Goal: Task Accomplishment & Management: Manage account settings

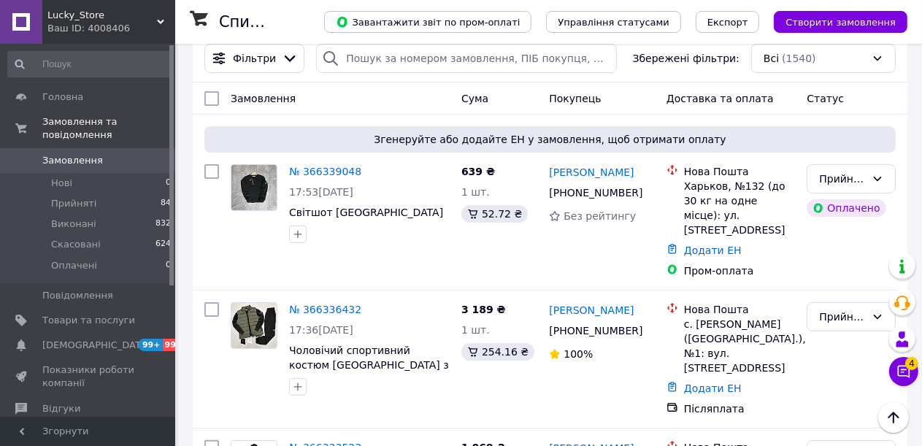
scroll to position [146, 0]
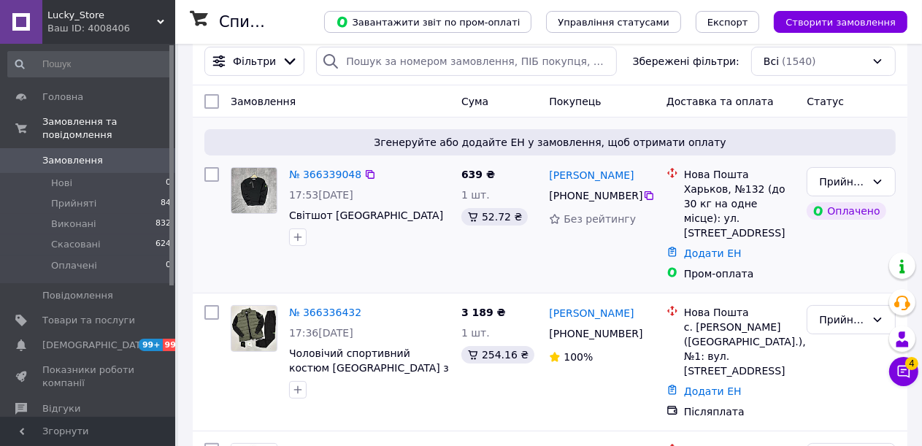
scroll to position [146, 0]
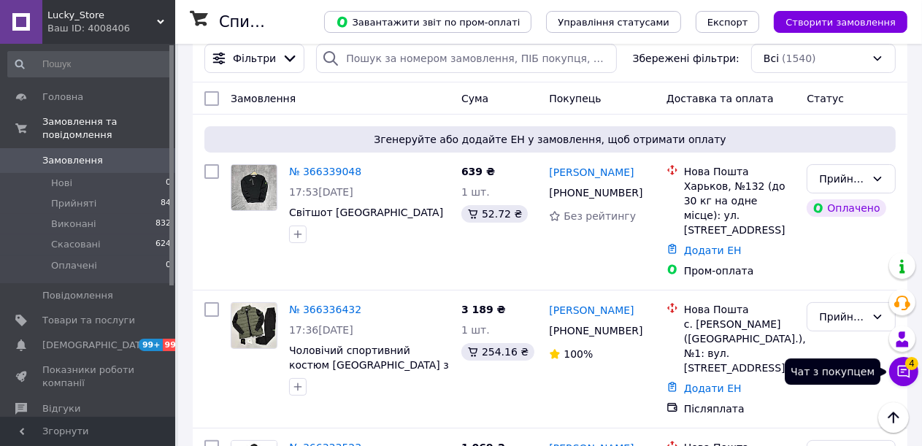
click at [902, 374] on icon at bounding box center [903, 371] width 15 height 15
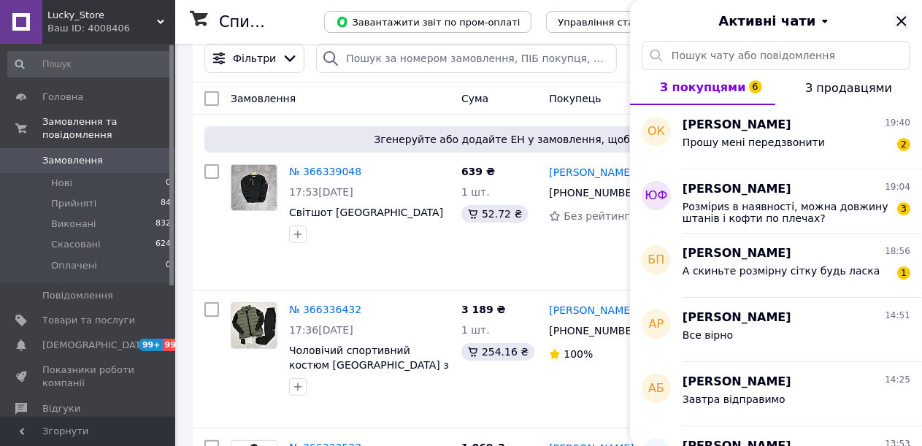
click at [900, 20] on icon "Закрити" at bounding box center [900, 20] width 9 height 9
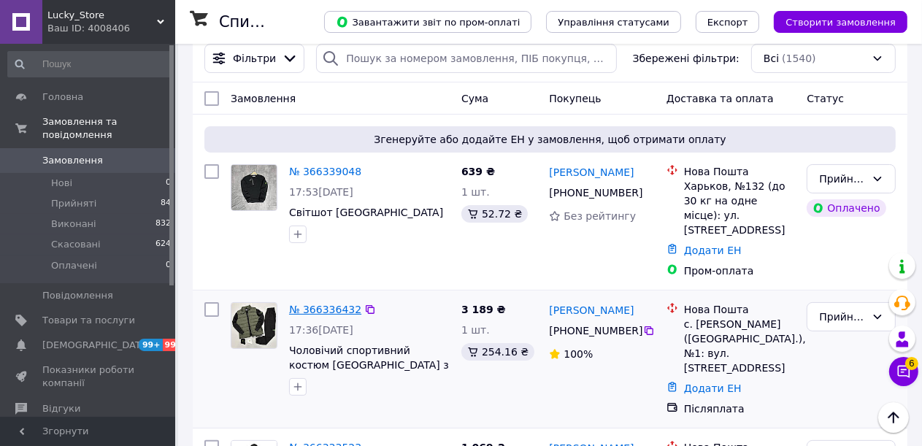
click at [301, 304] on link "№ 366336432" at bounding box center [325, 310] width 72 height 12
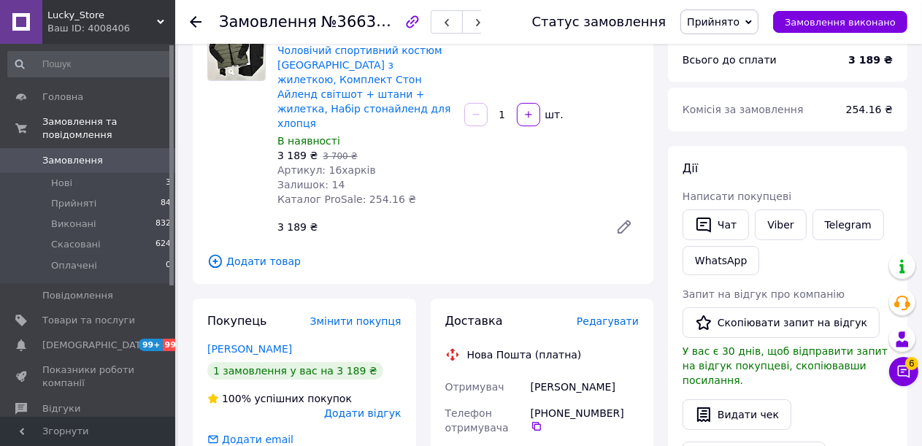
scroll to position [146, 0]
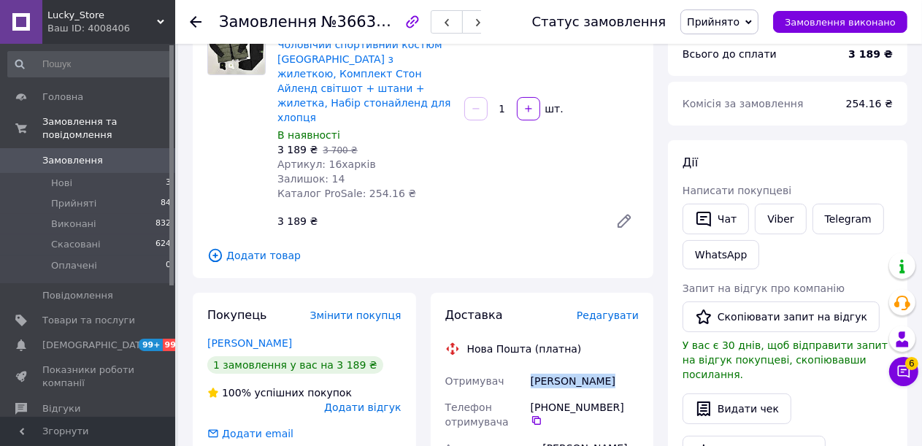
drag, startPoint x: 616, startPoint y: 352, endPoint x: 532, endPoint y: 355, distance: 84.0
click at [532, 368] on div "Лисенко Оляна" at bounding box center [585, 381] width 114 height 26
copy div "Лисенко Оляна"
click at [541, 416] on icon at bounding box center [536, 420] width 9 height 9
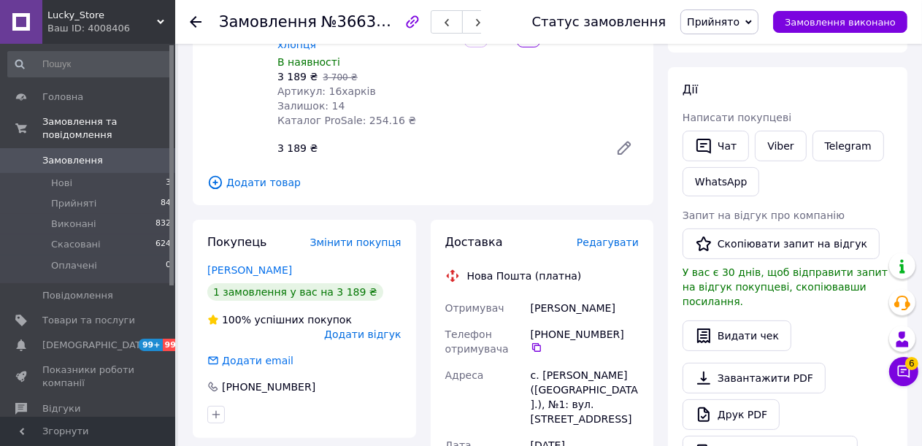
click at [574, 362] on div "с. [PERSON_NAME] ([GEOGRAPHIC_DATA].), №1: вул. [STREET_ADDRESS]" at bounding box center [585, 397] width 114 height 70
copy div "Станіславчик"
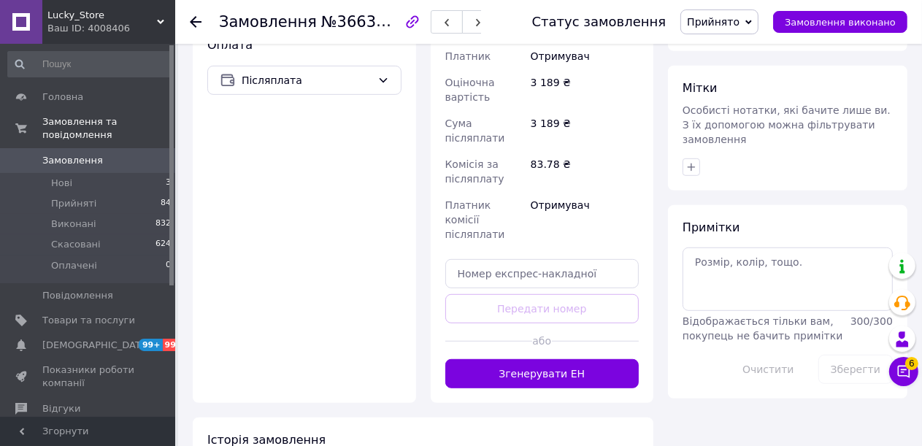
scroll to position [657, 0]
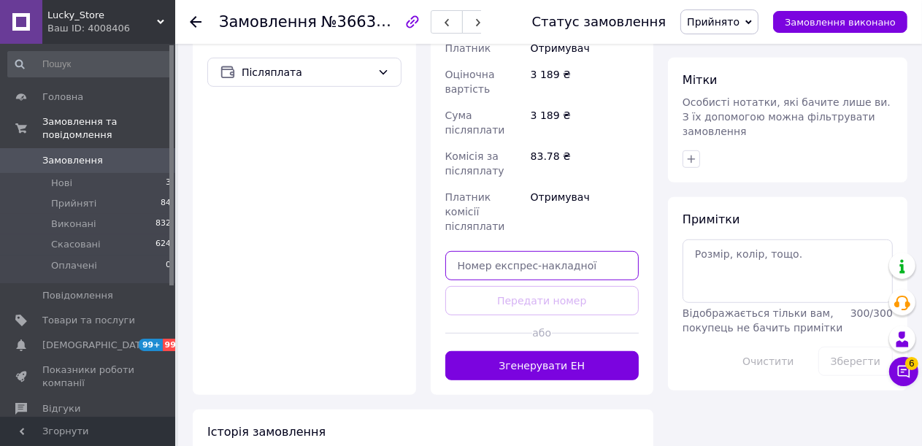
click at [560, 251] on input "text" at bounding box center [542, 265] width 194 height 29
paste input "20451269243794"
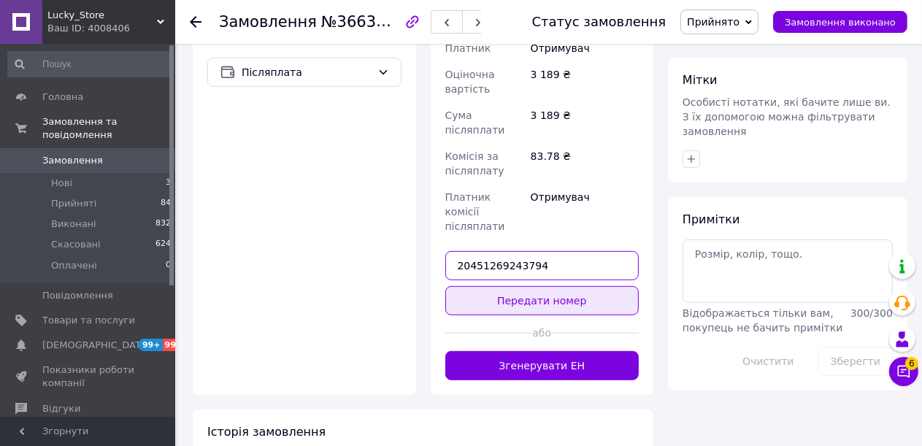
type input "20451269243794"
click at [590, 286] on button "Передати номер" at bounding box center [542, 300] width 194 height 29
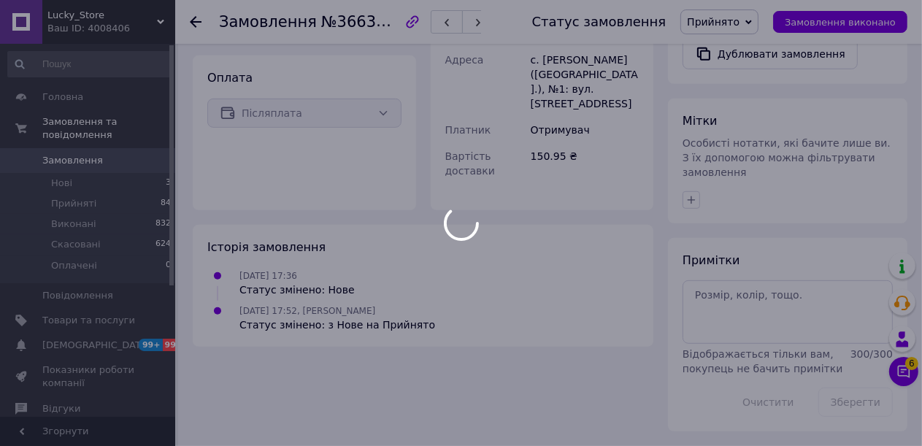
scroll to position [584, 0]
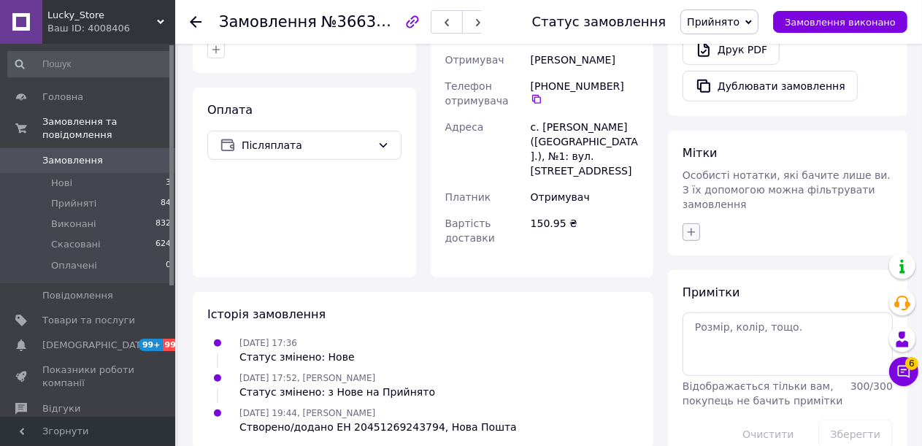
click at [690, 226] on icon "button" at bounding box center [691, 232] width 12 height 12
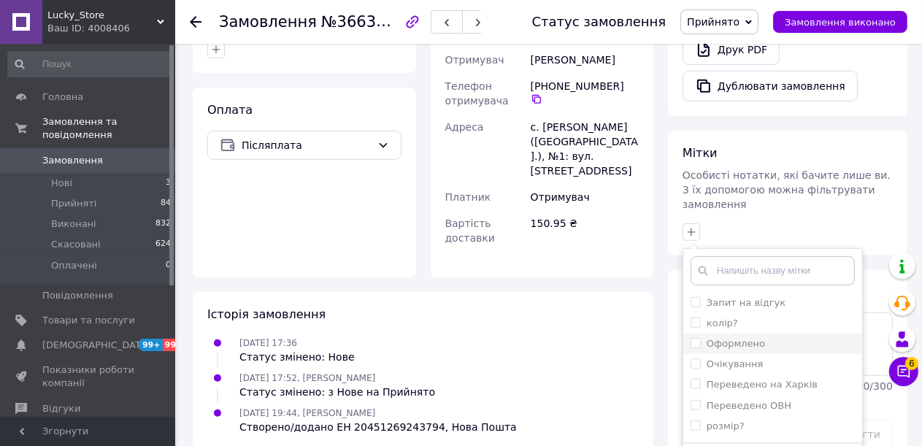
click at [694, 338] on input "Оформлено" at bounding box center [694, 342] width 9 height 9
checkbox input "true"
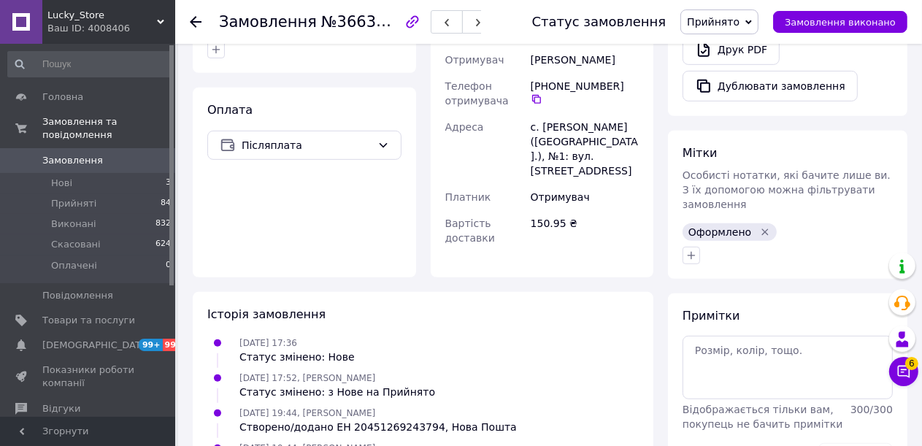
click at [73, 154] on span "Замовлення" at bounding box center [72, 160] width 61 height 13
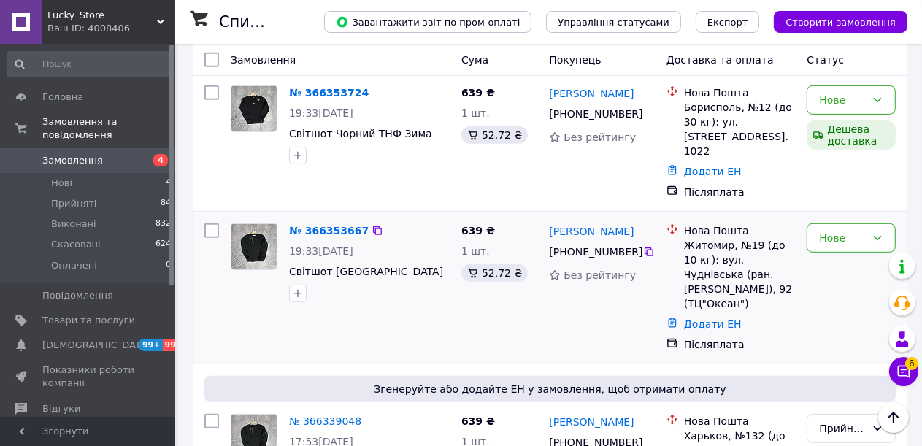
scroll to position [584, 0]
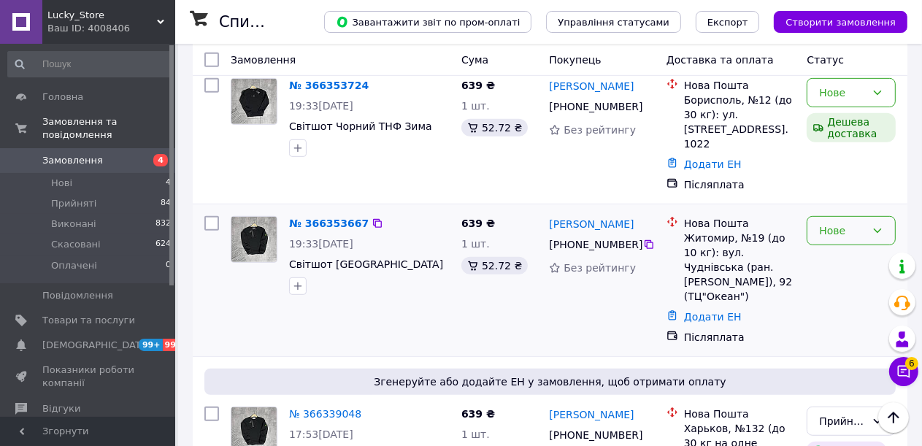
click at [876, 225] on icon at bounding box center [877, 231] width 12 height 12
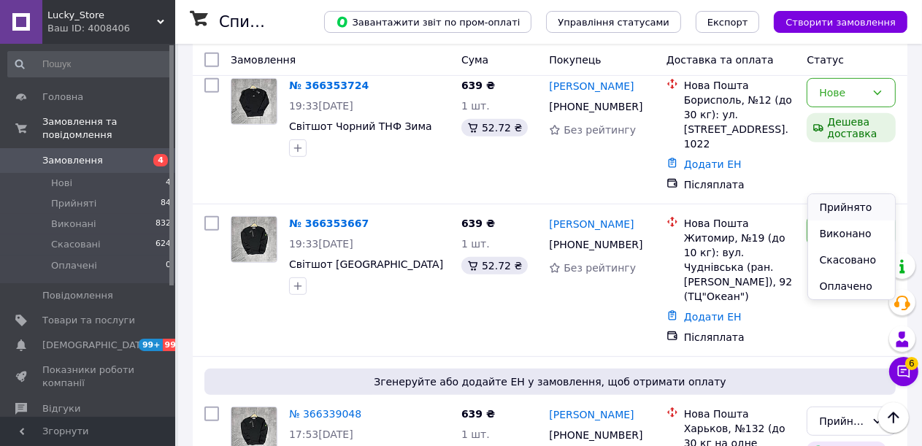
click at [849, 212] on li "Прийнято" at bounding box center [852, 207] width 88 height 26
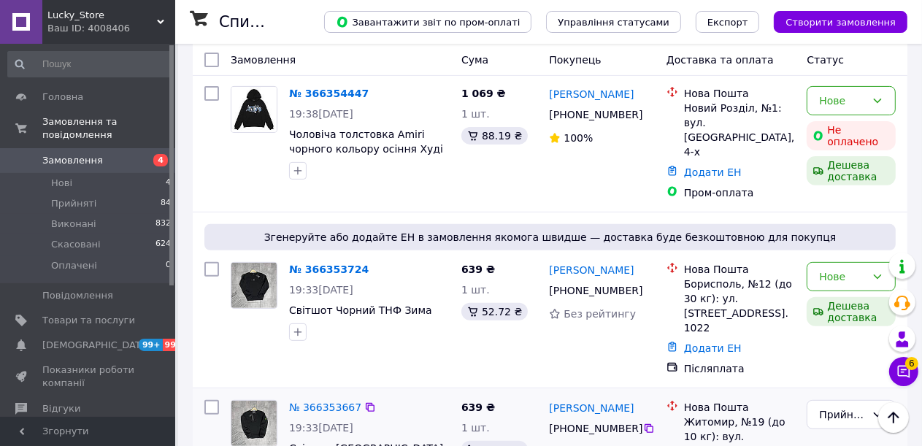
scroll to position [365, 0]
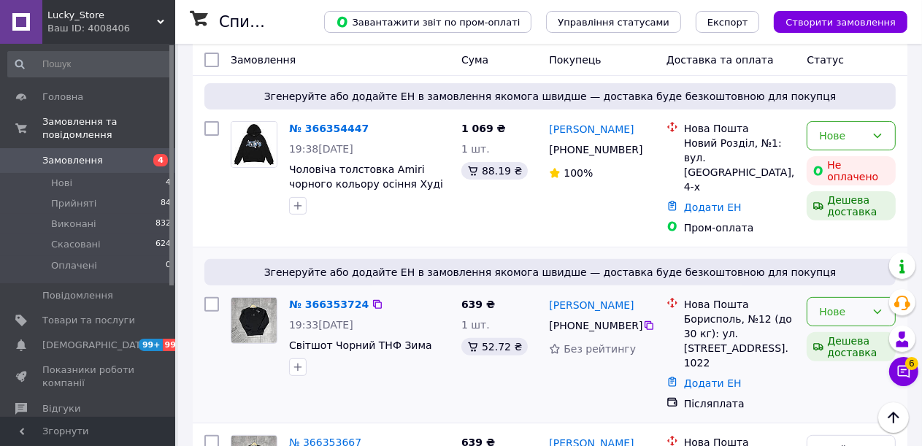
click at [879, 306] on icon at bounding box center [877, 312] width 12 height 12
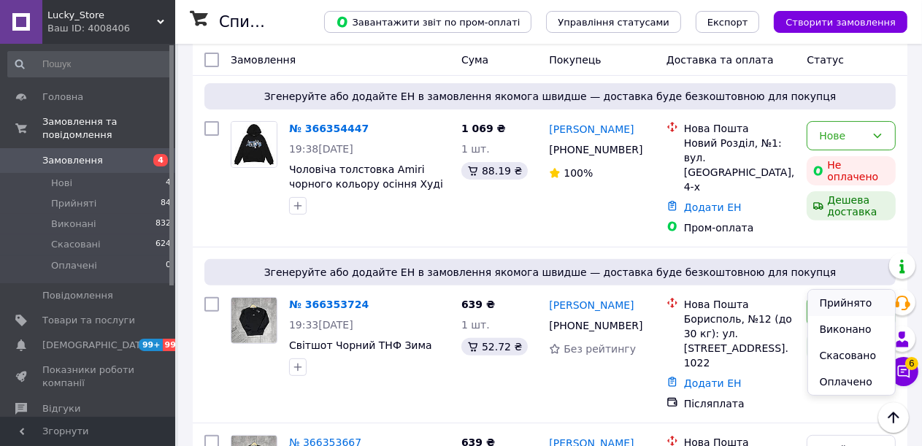
click at [849, 304] on li "Прийнято" at bounding box center [852, 303] width 88 height 26
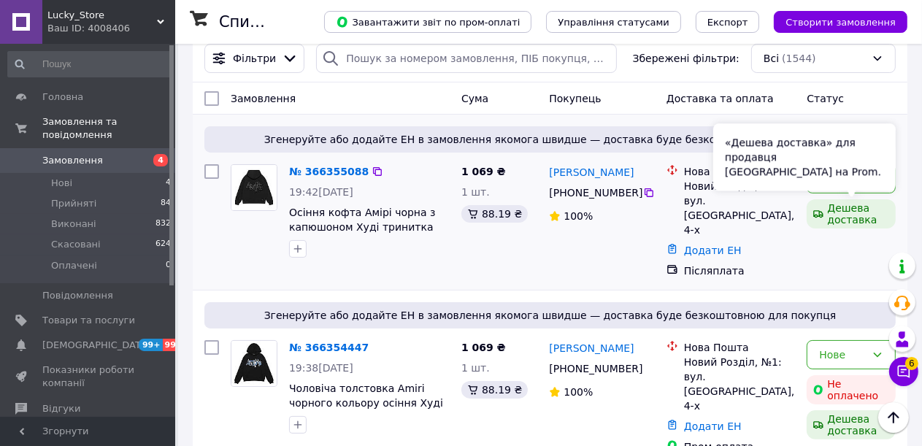
scroll to position [146, 0]
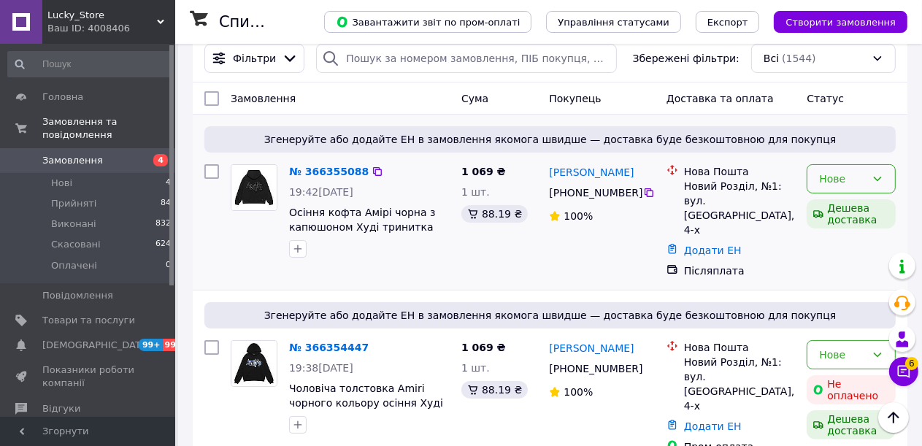
click at [878, 180] on icon at bounding box center [877, 179] width 12 height 12
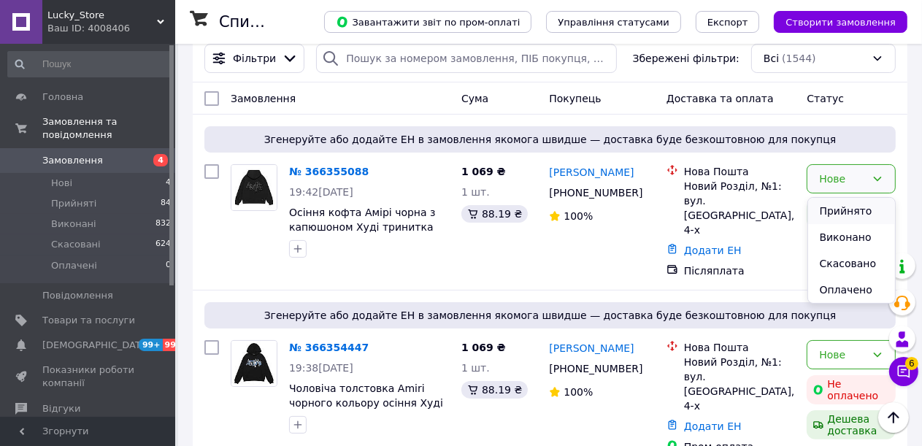
click at [854, 211] on li "Прийнято" at bounding box center [852, 211] width 88 height 26
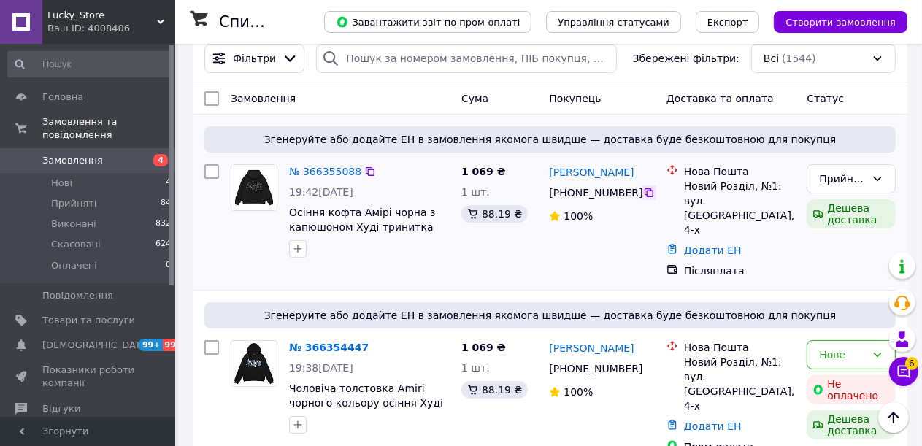
click at [644, 195] on icon at bounding box center [649, 193] width 12 height 12
click at [902, 369] on icon at bounding box center [904, 372] width 12 height 12
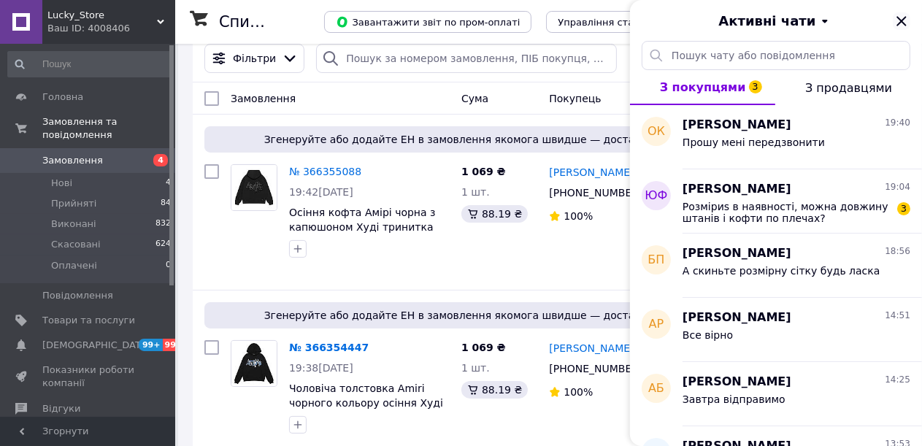
click at [900, 19] on icon "Закрити" at bounding box center [900, 20] width 9 height 9
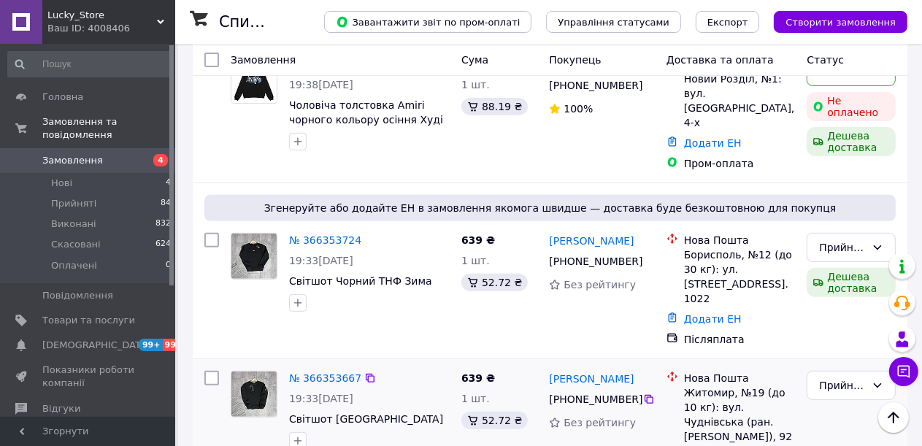
scroll to position [438, 0]
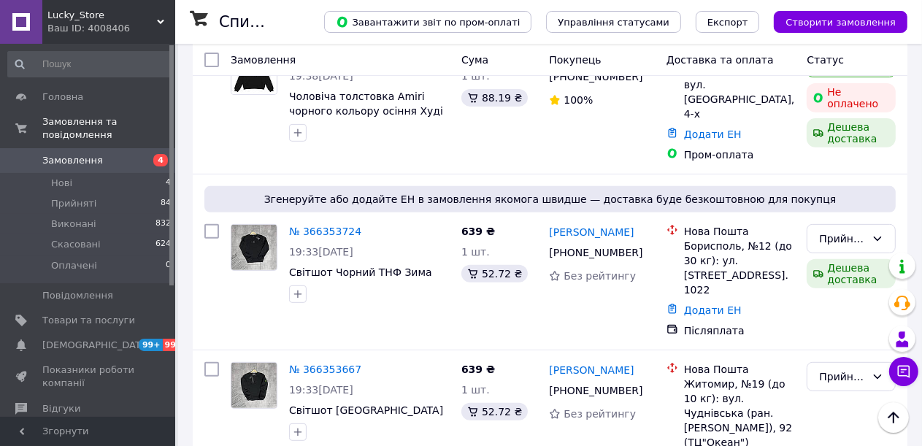
click at [88, 154] on span "Замовлення" at bounding box center [72, 160] width 61 height 13
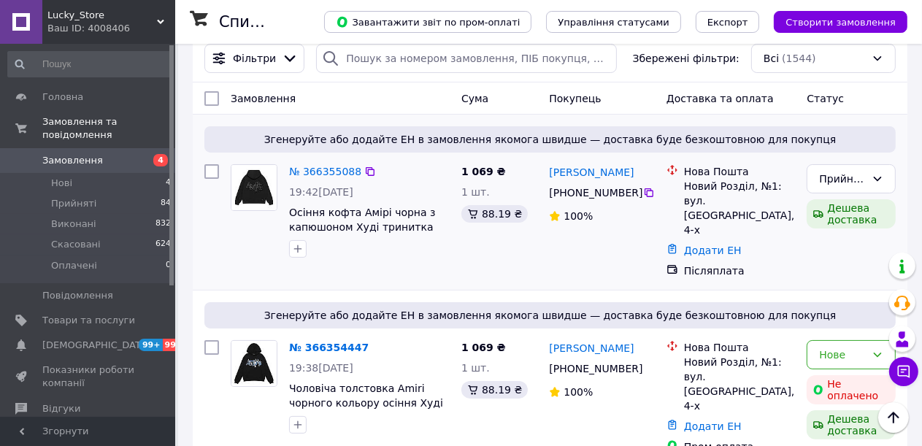
scroll to position [219, 0]
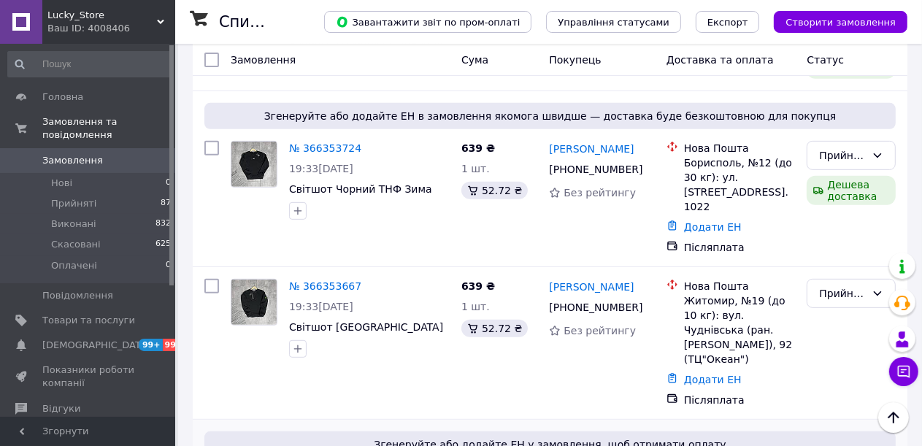
scroll to position [438, 0]
